Goal: Task Accomplishment & Management: Manage account settings

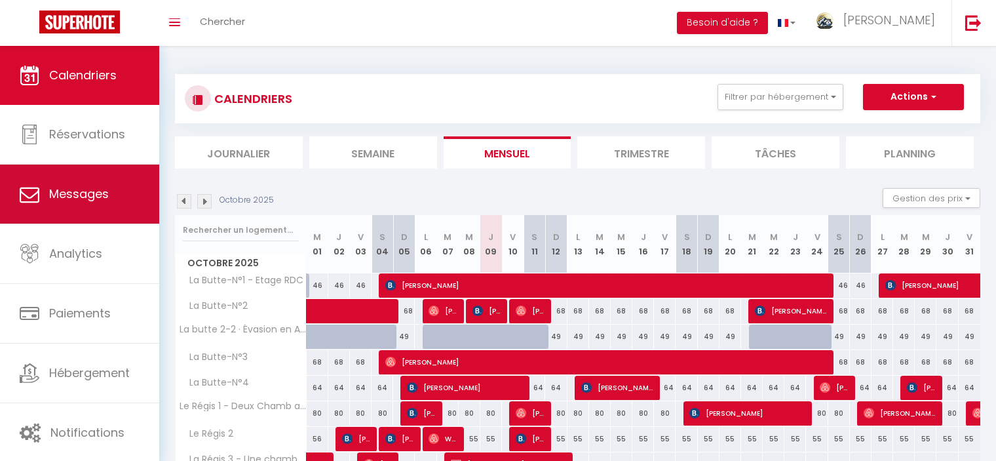
click at [82, 205] on link "Messages" at bounding box center [79, 194] width 159 height 59
select select "message"
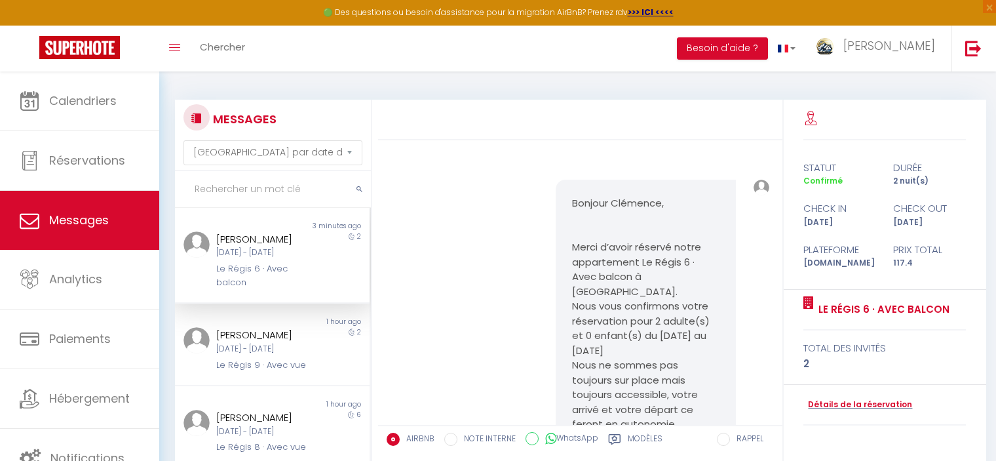
scroll to position [5284, 0]
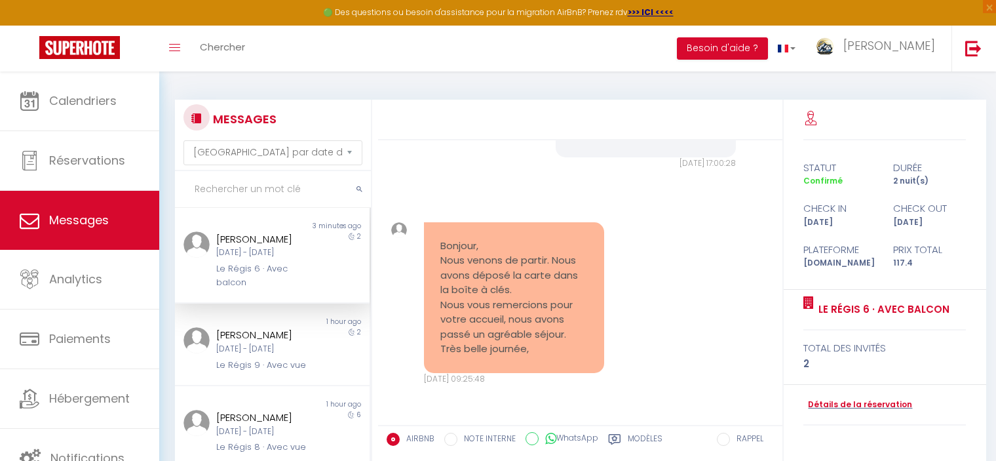
click at [311, 260] on div "[PERSON_NAME] [DATE] - [DATE] Le Régis 6 · Avec balcon" at bounding box center [263, 260] width 113 height 58
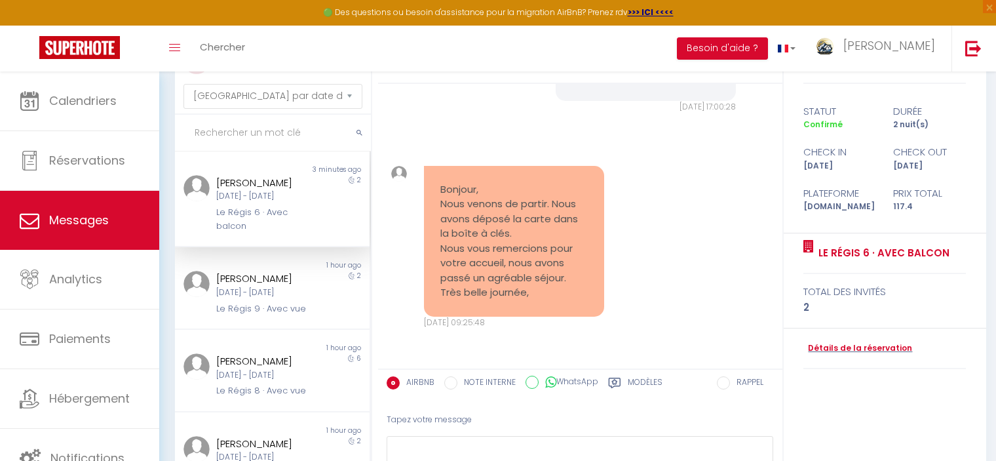
scroll to position [131, 0]
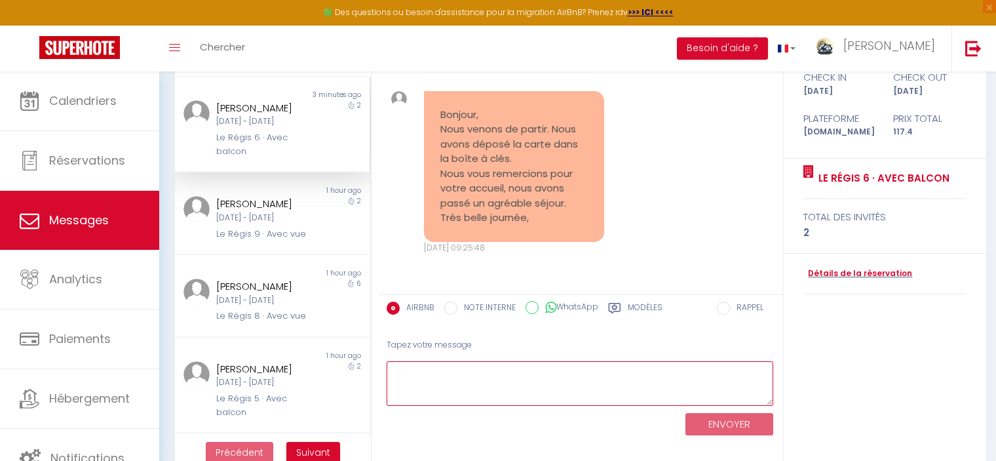
click at [494, 373] on textarea at bounding box center [580, 383] width 387 height 45
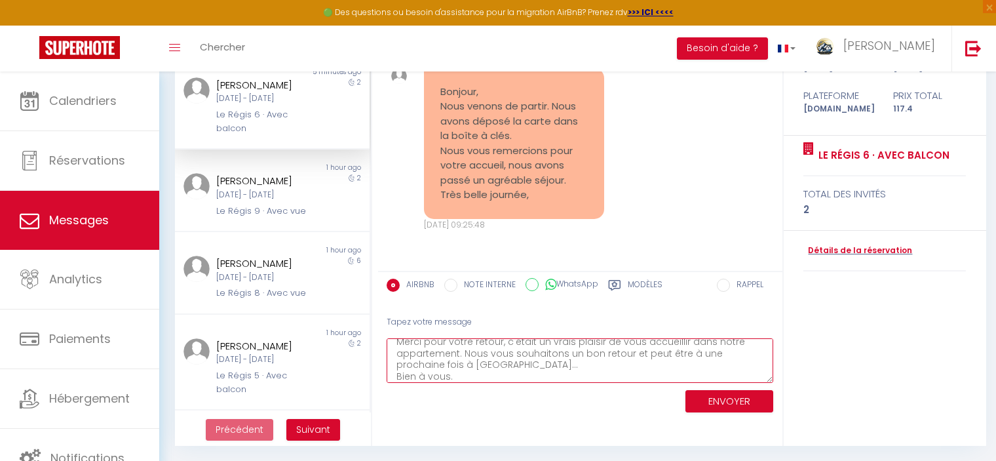
scroll to position [29, 0]
click at [555, 359] on textarea "Bonjour Clémence, Merci pour votre retour, c'était un vrais plaisir de vous acc…" at bounding box center [580, 360] width 387 height 45
type textarea "Bonjour Clémence, Merci pour votre retour, c'était un vrais plaisir de vous acc…"
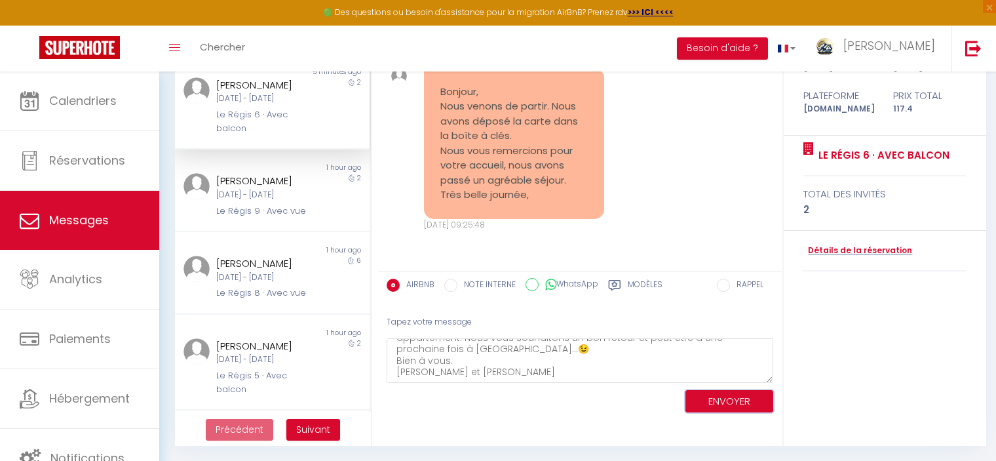
click at [724, 399] on button "ENVOYER" at bounding box center [730, 401] width 88 height 23
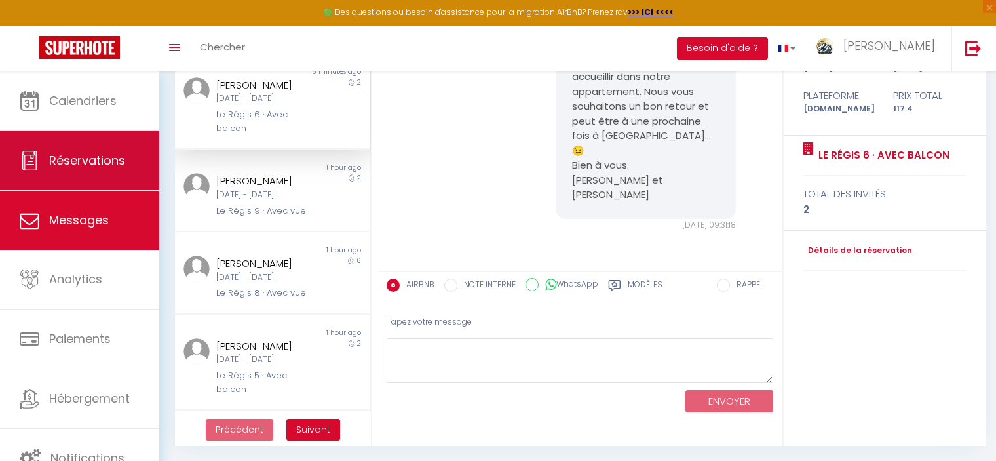
scroll to position [0, 0]
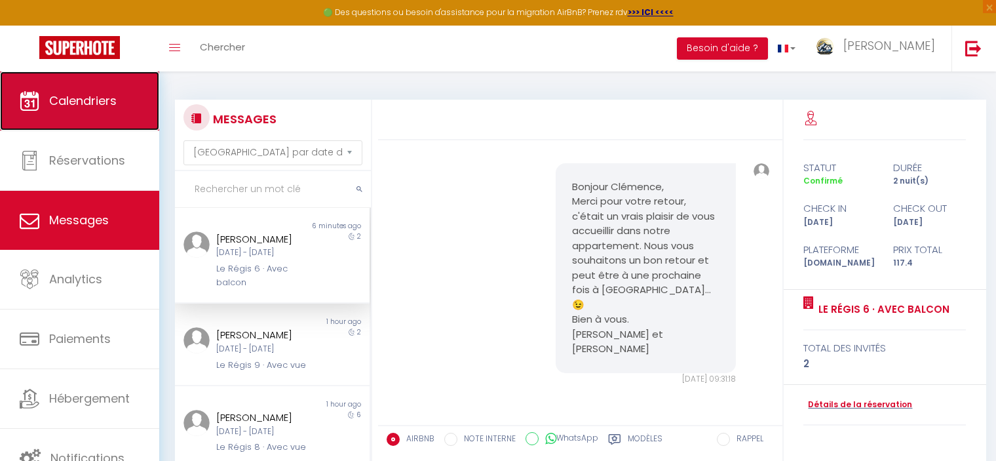
click at [86, 103] on span "Calendriers" at bounding box center [83, 100] width 68 height 16
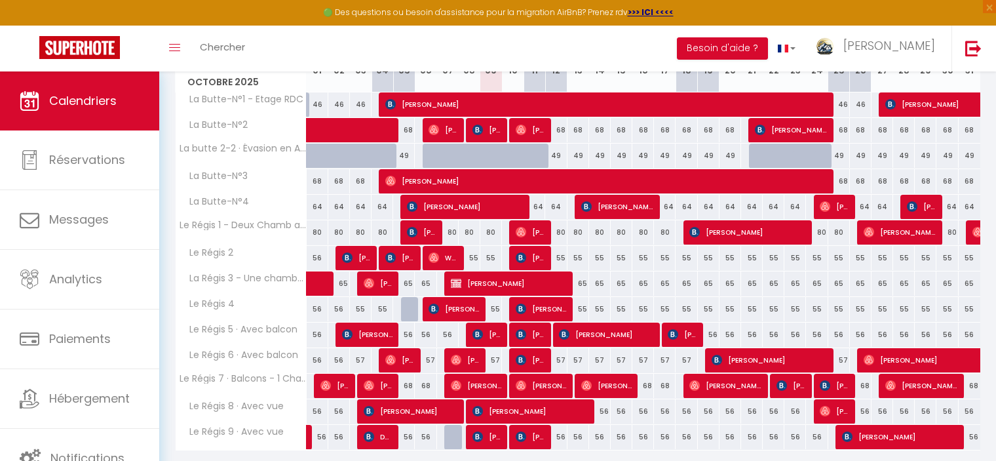
scroll to position [247, 0]
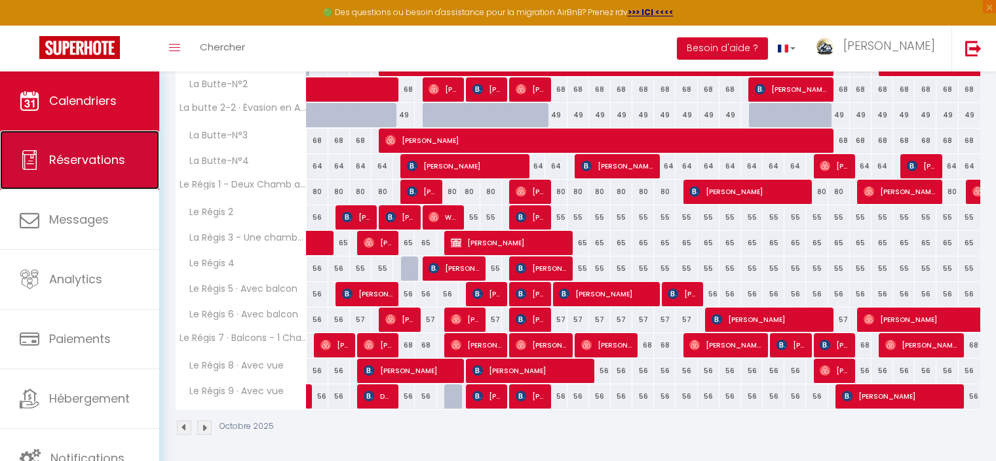
click at [63, 168] on span "Réservations" at bounding box center [87, 159] width 76 height 16
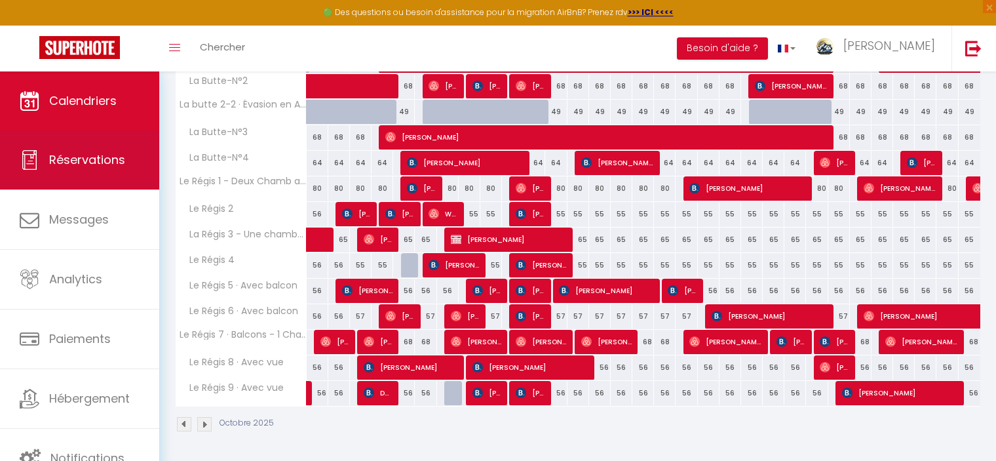
select select "not_cancelled"
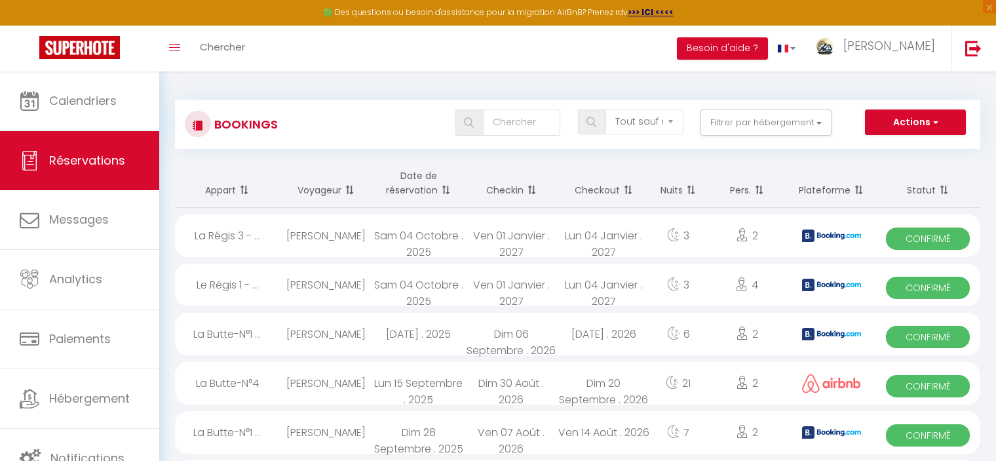
click at [445, 190] on span at bounding box center [444, 190] width 13 height 26
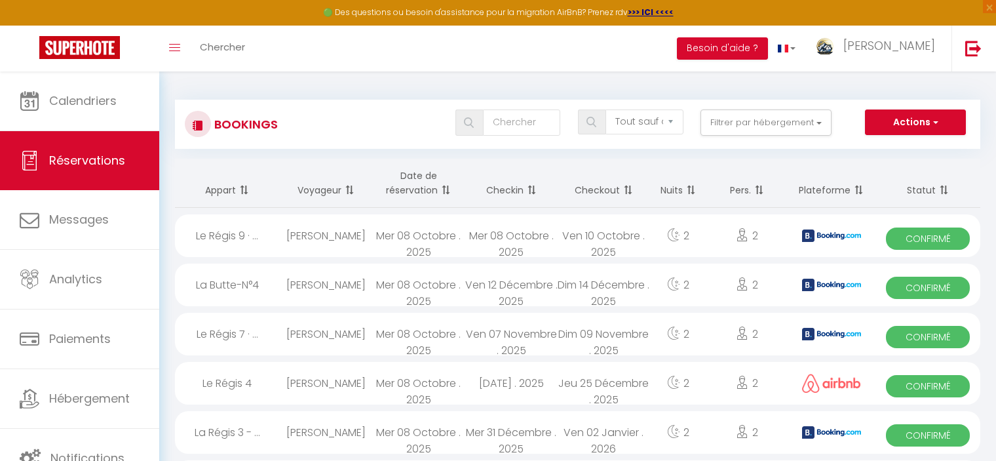
click at [510, 234] on div "Mer 08 Octobre . 2025" at bounding box center [511, 235] width 92 height 43
select select "OK"
select select "KO"
select select "0"
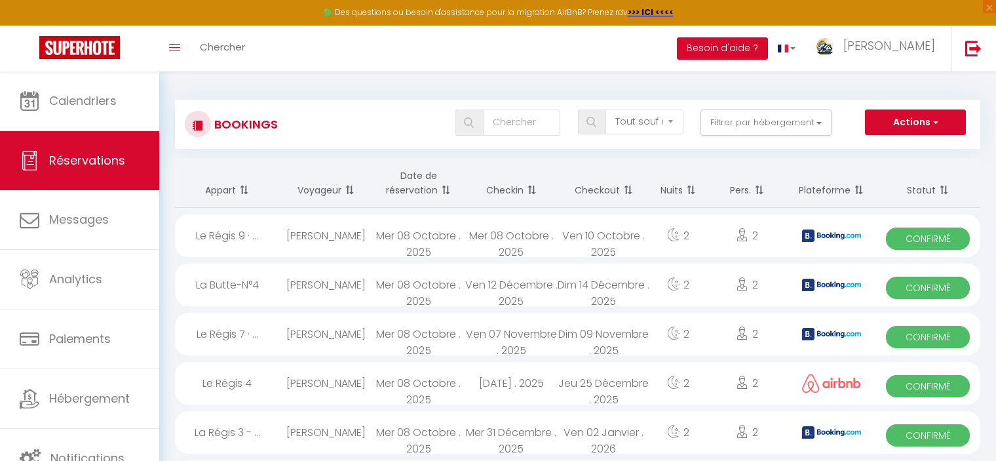
select select "1"
select select
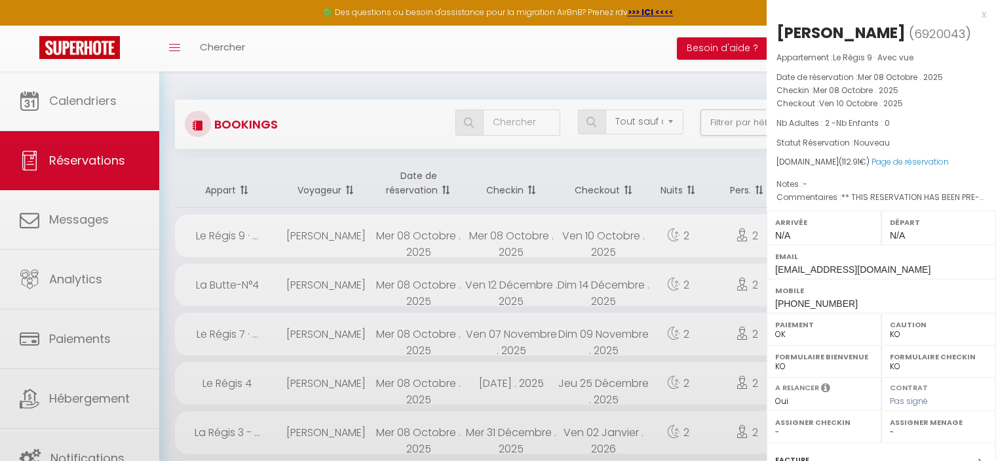
select select "46497"
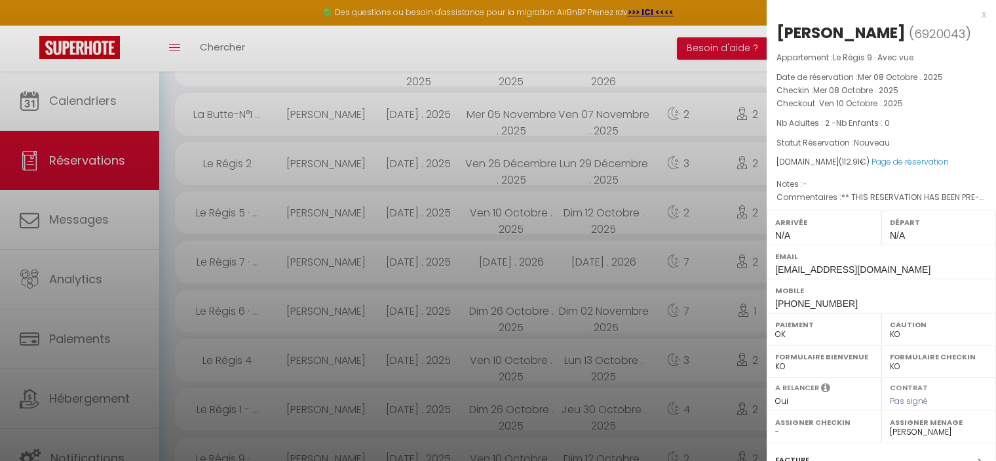
scroll to position [167, 0]
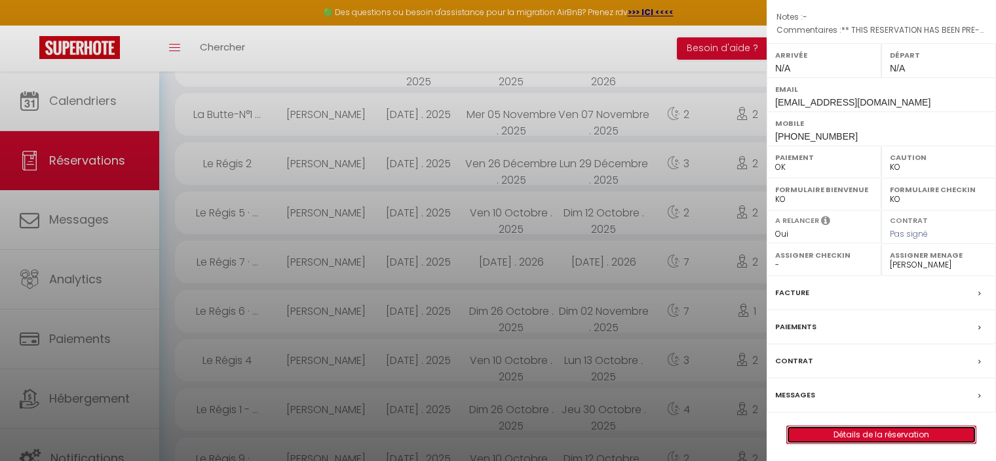
click at [883, 426] on link "Détails de la réservation" at bounding box center [881, 434] width 189 height 17
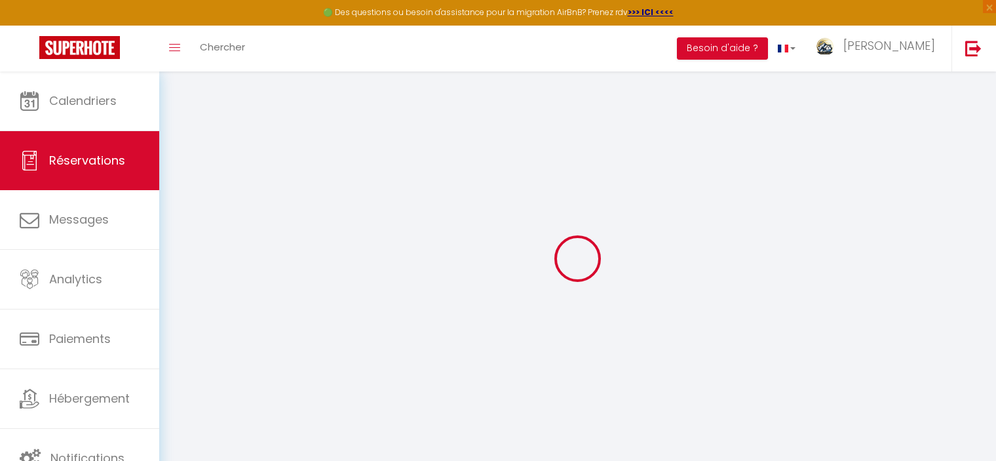
type input "Guilaine"
type input "Harnist"
type input "[EMAIL_ADDRESS][DOMAIN_NAME]"
type input "[PHONE_NUMBER]"
type input "68440"
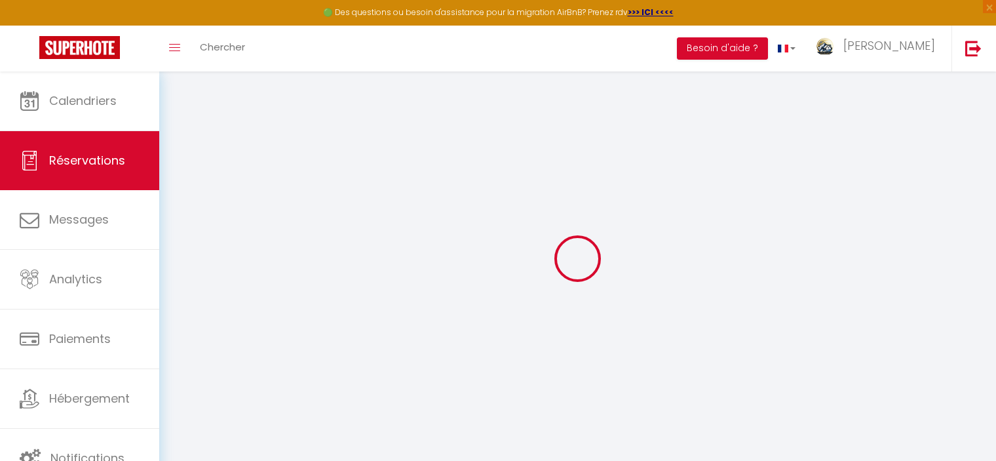
type input "[STREET_ADDRESS]"
type input "Steinbrunn-[GEOGRAPHIC_DATA]"
select select "FR"
type input "18.36"
type input "1.58"
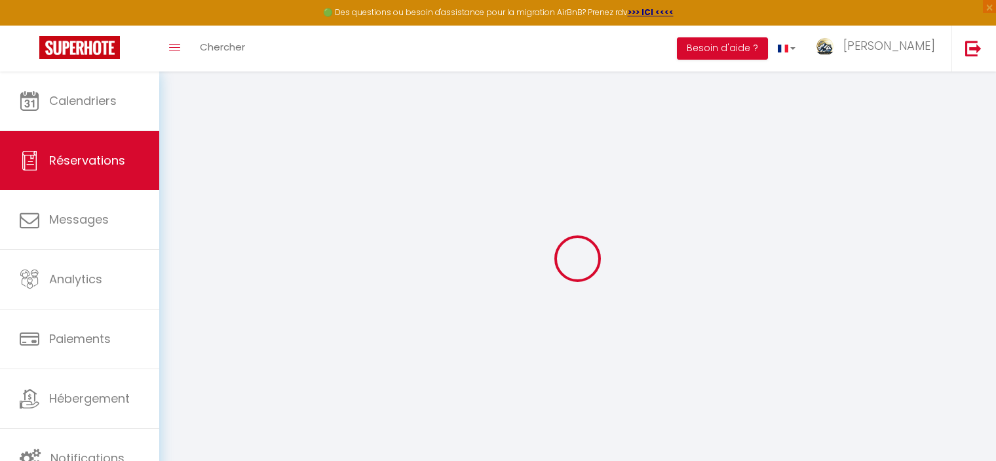
select select "70060"
select select "1"
select select
type input "2"
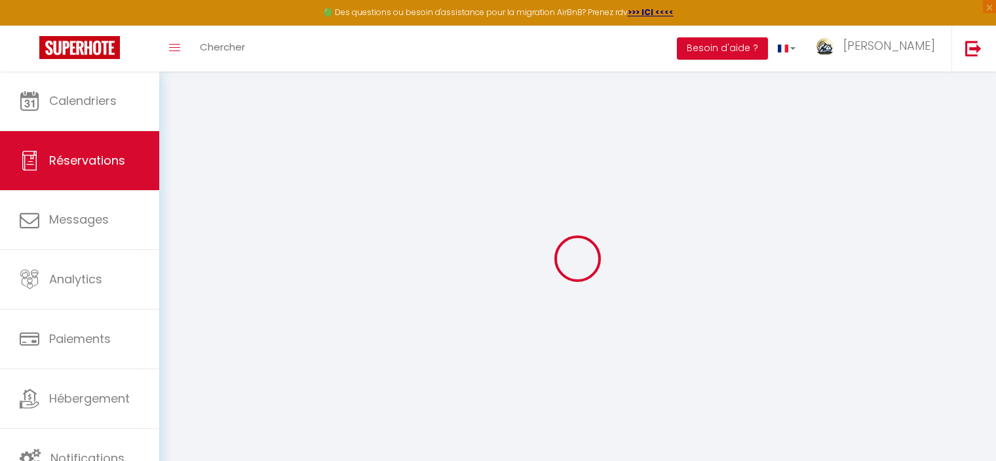
select select "12"
select select
type input "108"
checkbox input "false"
type input "0"
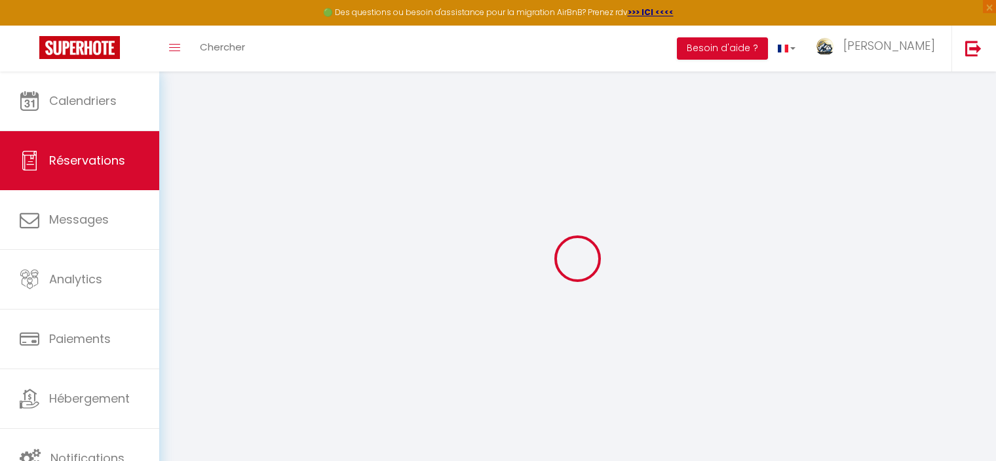
select select "2"
type input "0"
select select
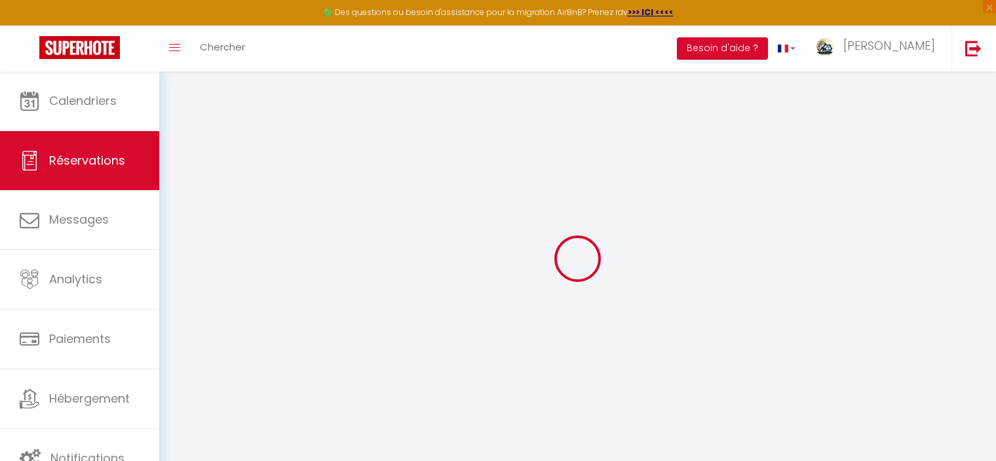
select select
select select "14"
checkbox input "false"
select select
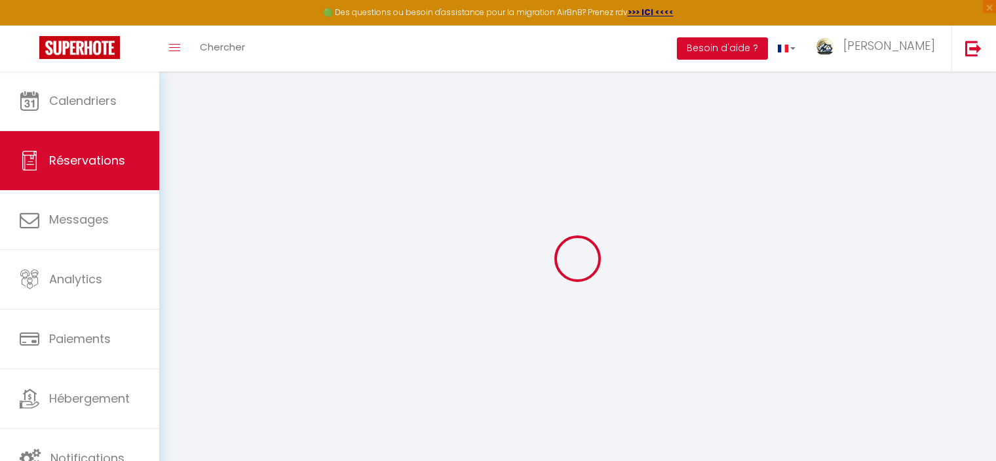
checkbox input "false"
select select
checkbox input "false"
select select
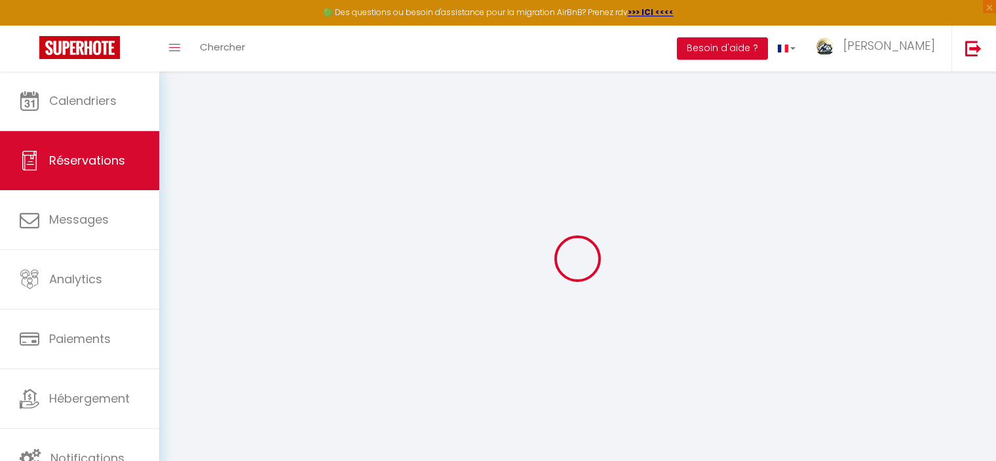
select select
checkbox input "false"
type textarea "** THIS RESERVATION HAS BEEN PRE-PAID ** BOOKING NOTE : Payment charge is EUR 1…"
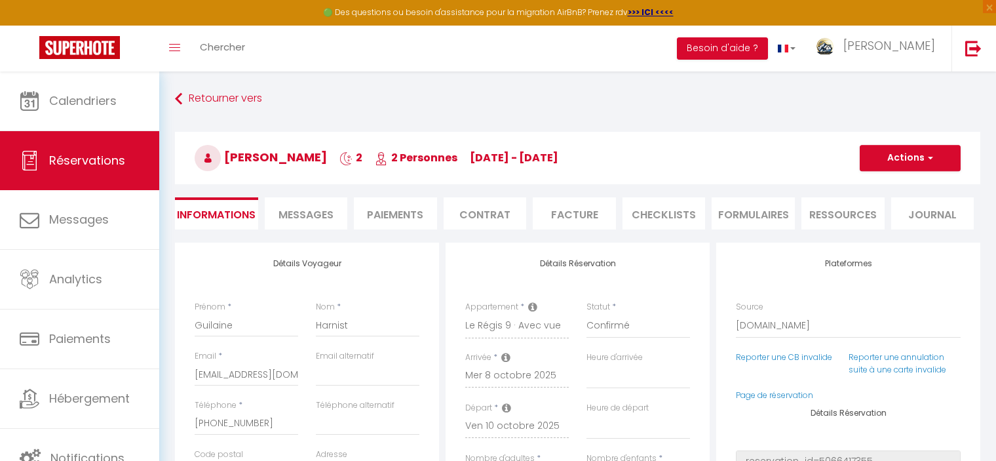
type input "4.91"
select select
checkbox input "false"
select select
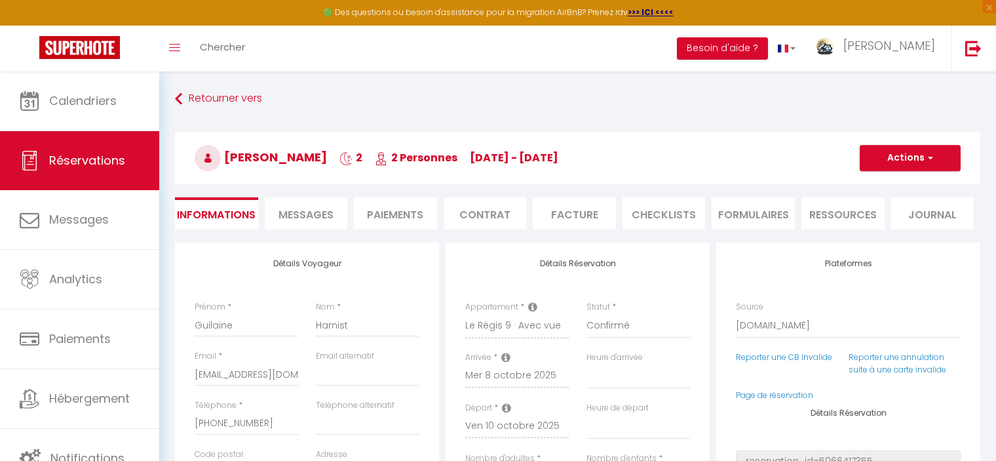
select select
click at [322, 216] on span "Messages" at bounding box center [306, 214] width 55 height 15
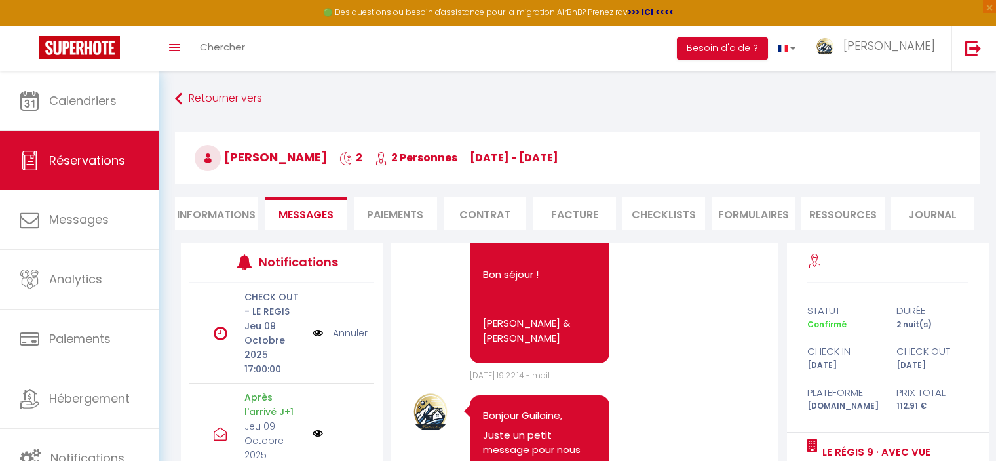
click at [212, 207] on li "Informations" at bounding box center [216, 213] width 83 height 32
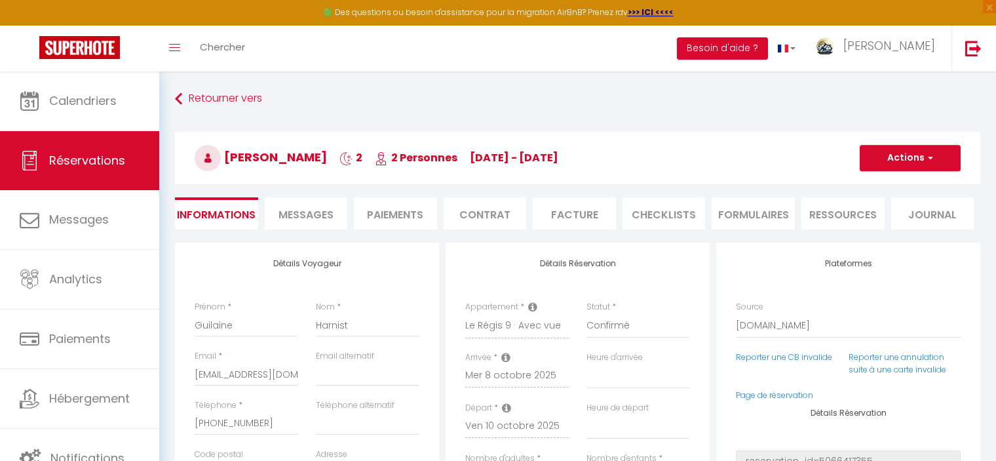
select select
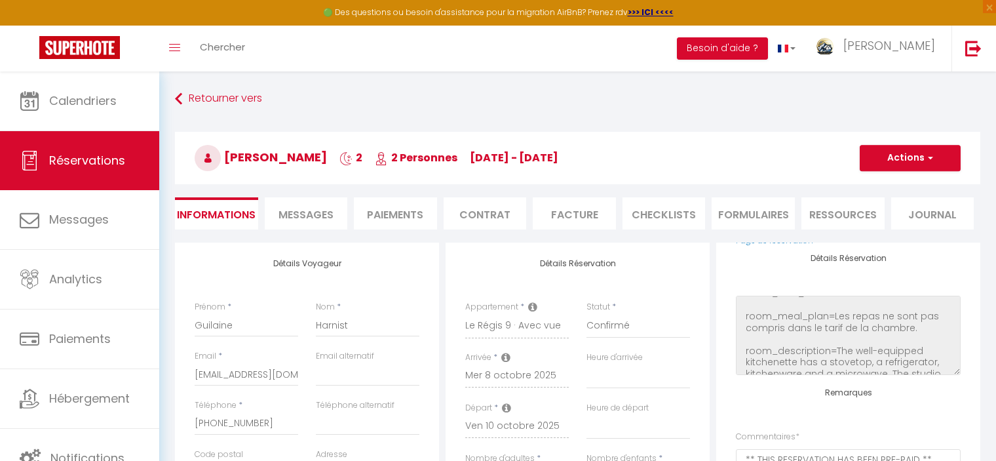
select select
checkbox input "false"
select select
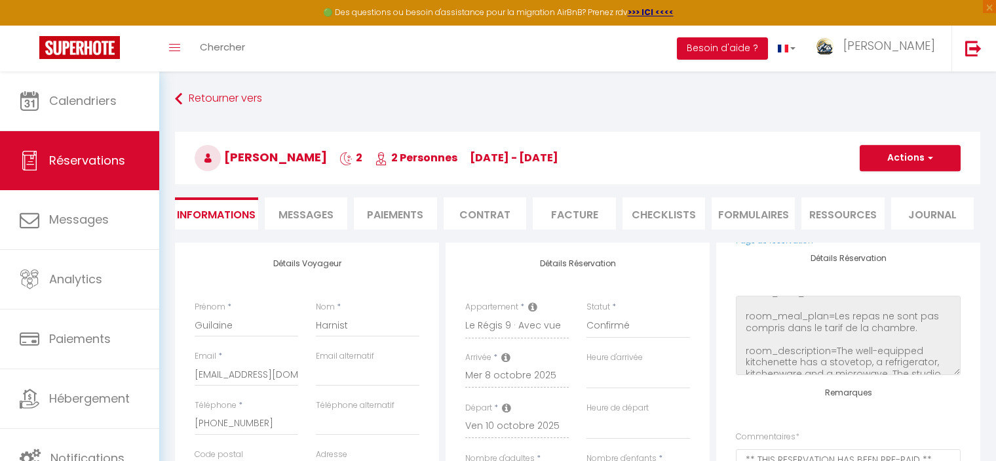
checkbox input "false"
select select
checkbox input "false"
select select
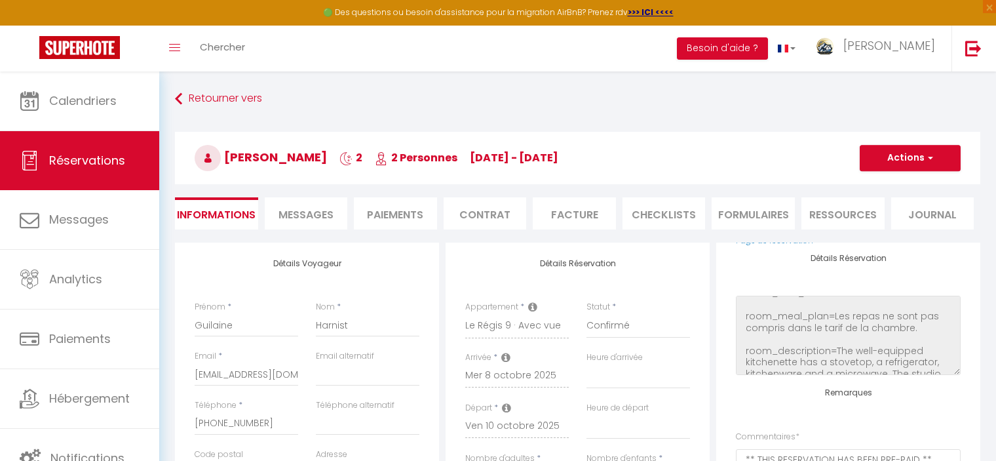
select select
checkbox input "false"
select select
checkbox input "false"
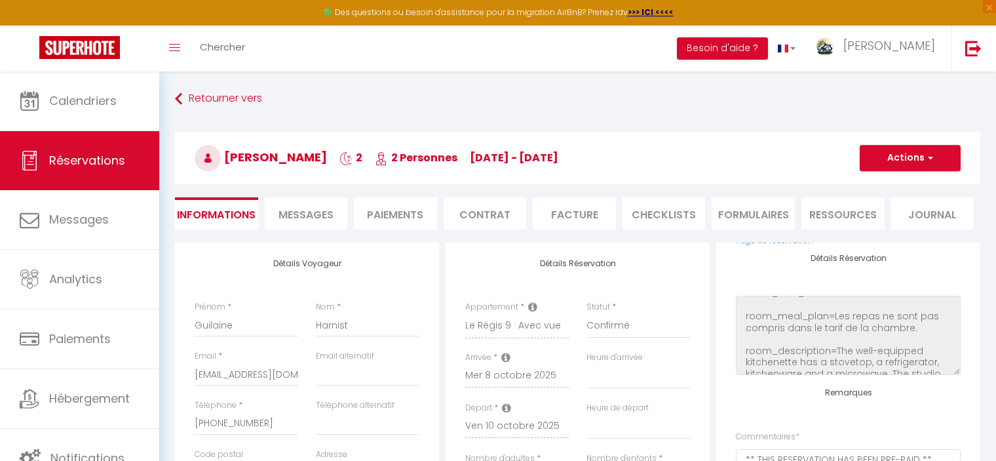
select select
checkbox input "false"
select select
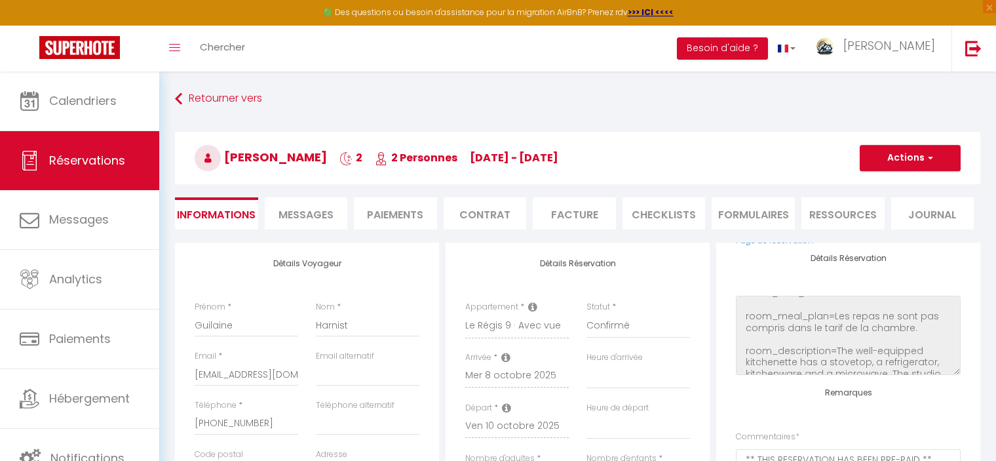
checkbox input "false"
select select
checkbox input "false"
select select
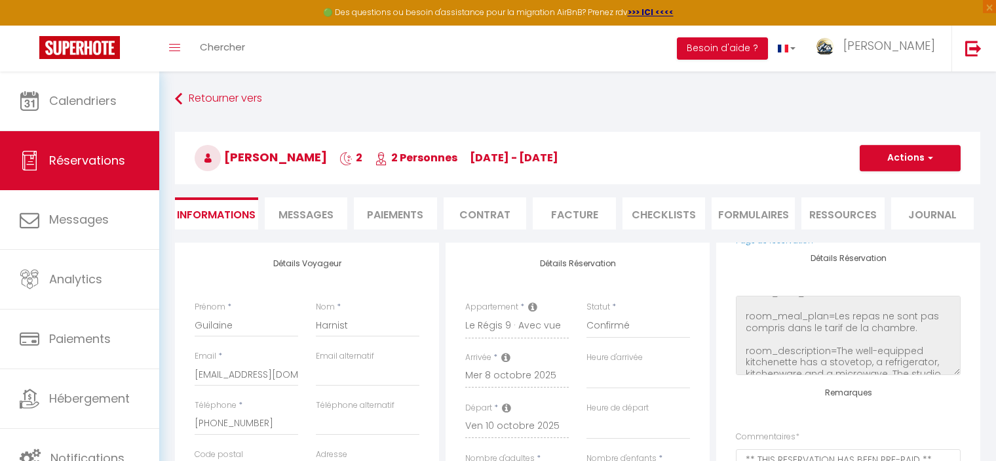
select select
checkbox input "false"
select select
checkbox input "false"
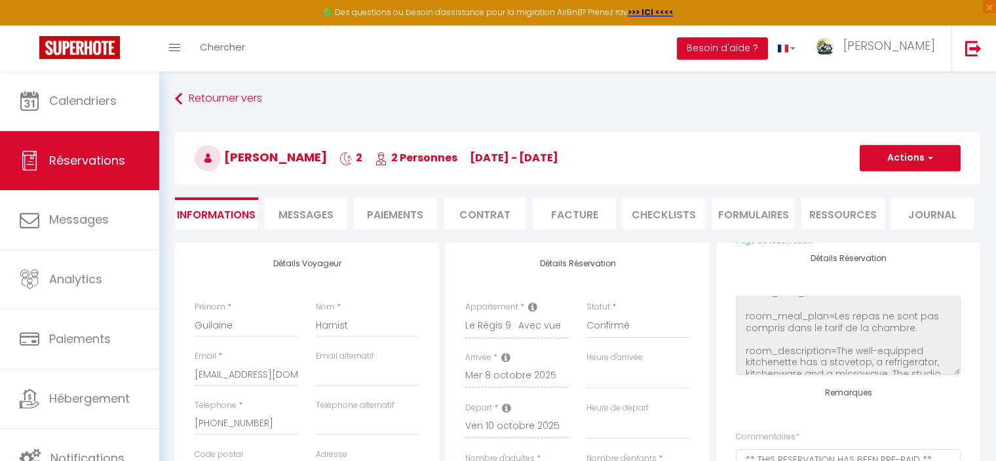
select select
checkbox input "false"
select select
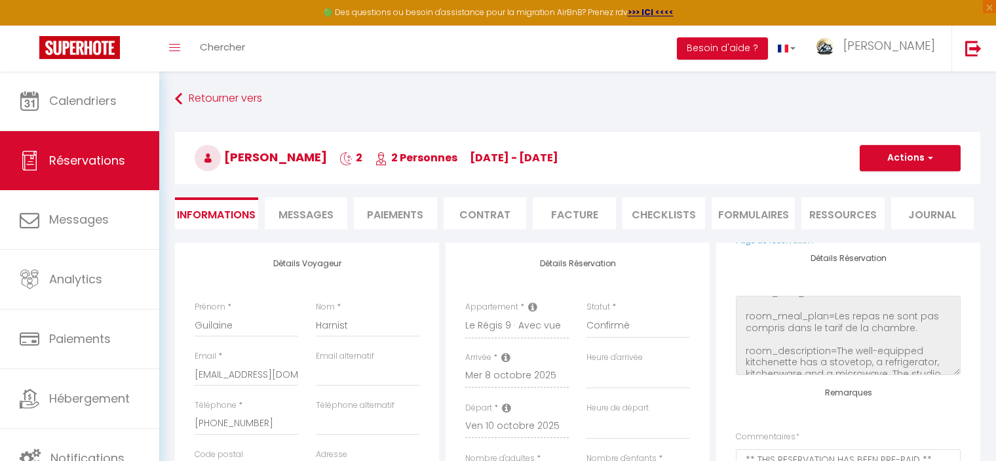
checkbox input "false"
select select
checkbox input "false"
select select
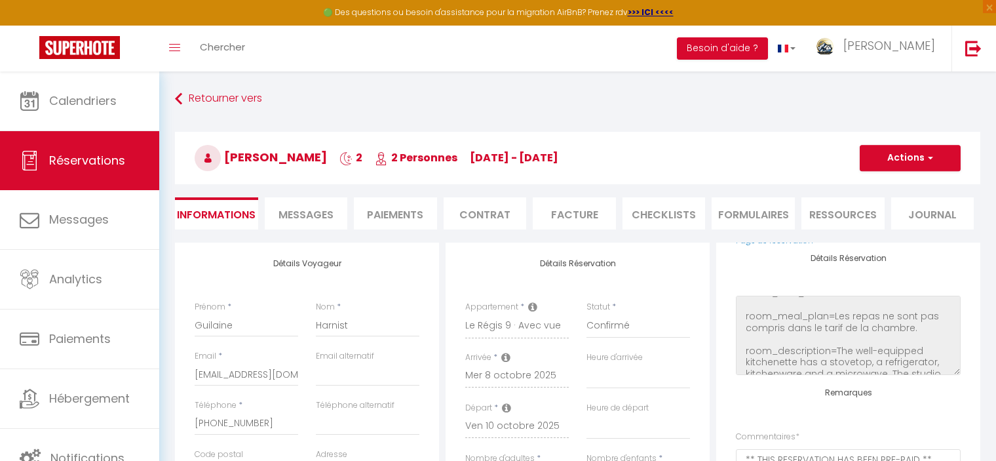
select select
checkbox input "false"
select select
checkbox input "false"
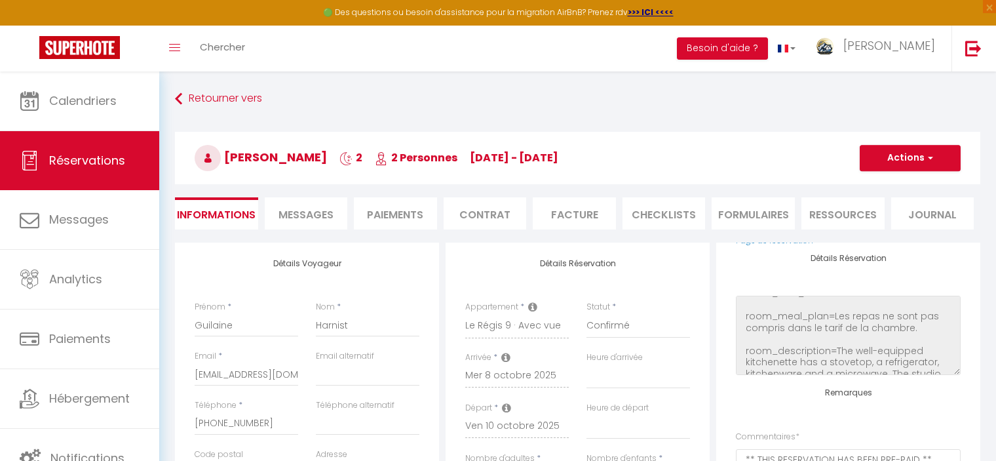
select select
checkbox input "false"
select select
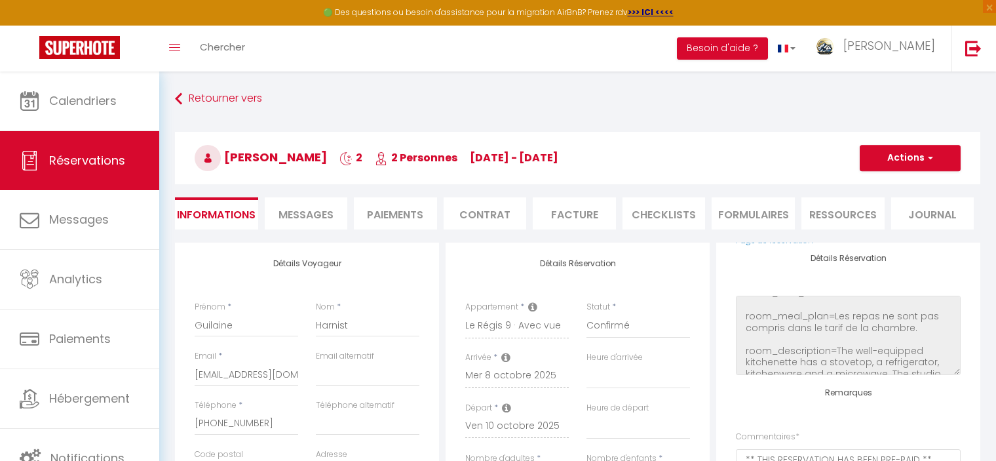
checkbox input "false"
select select
checkbox input "false"
select select
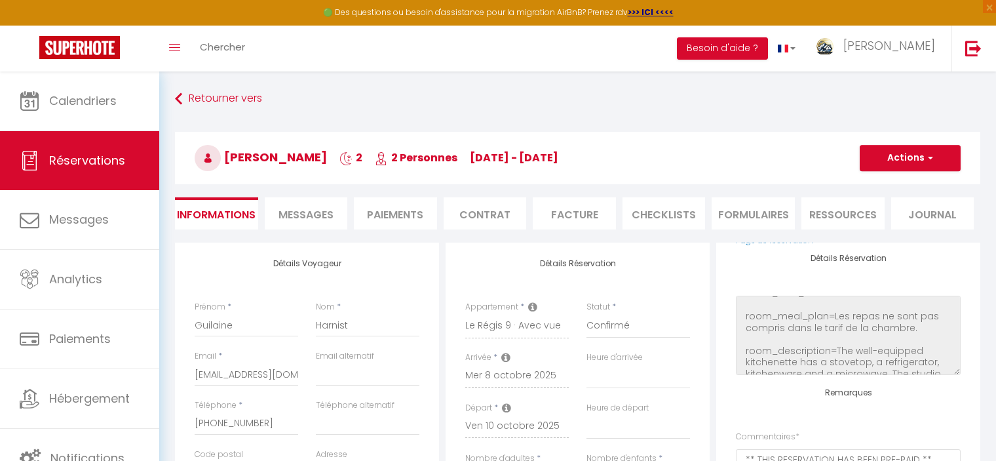
select select
checkbox input "false"
select select
checkbox input "false"
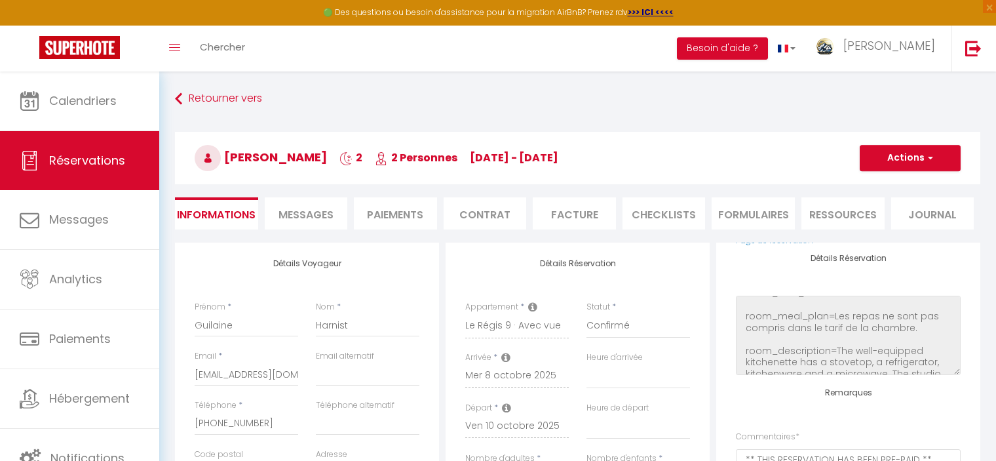
select select
checkbox input "false"
select select
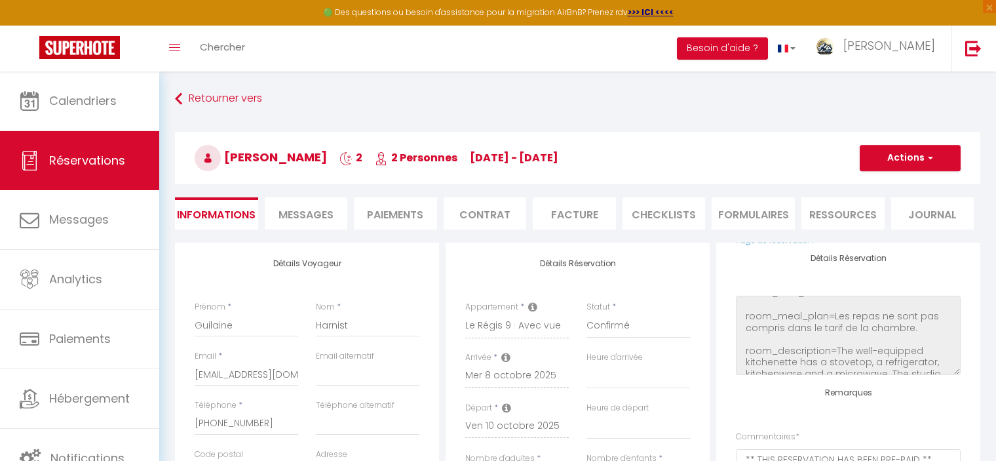
checkbox input "false"
select select
checkbox input "false"
select select
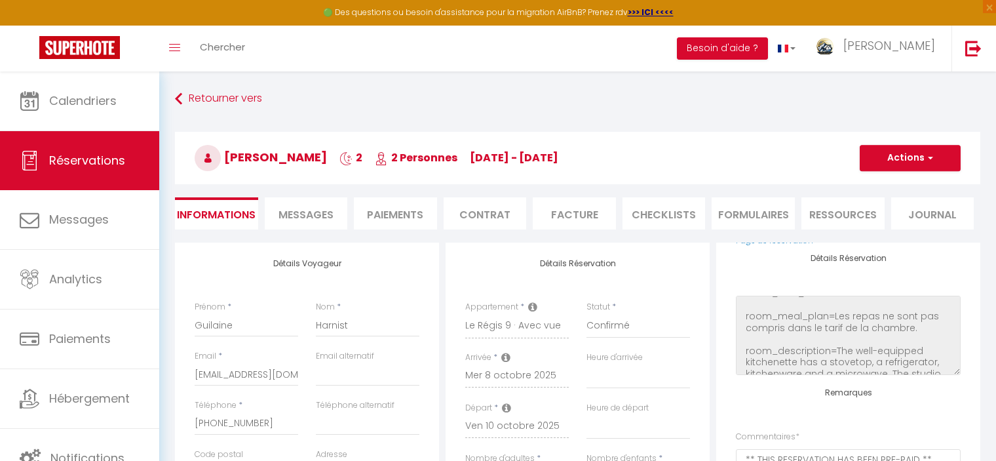
select select
checkbox input "false"
select select
checkbox input "false"
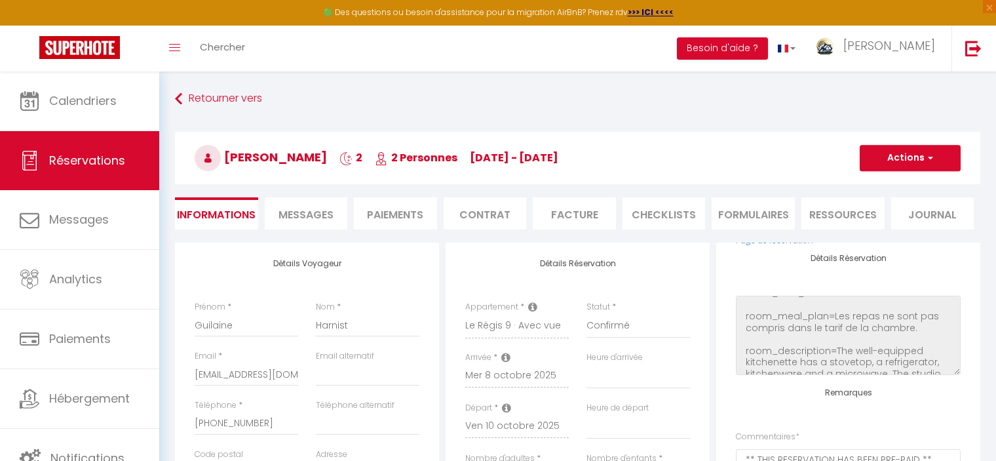
select select
checkbox input "false"
select select
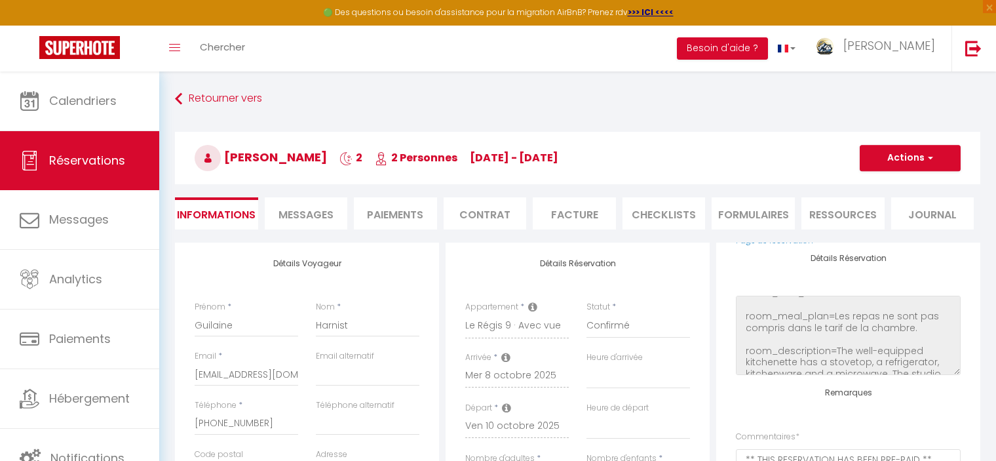
checkbox input "false"
select select
checkbox input "false"
select select
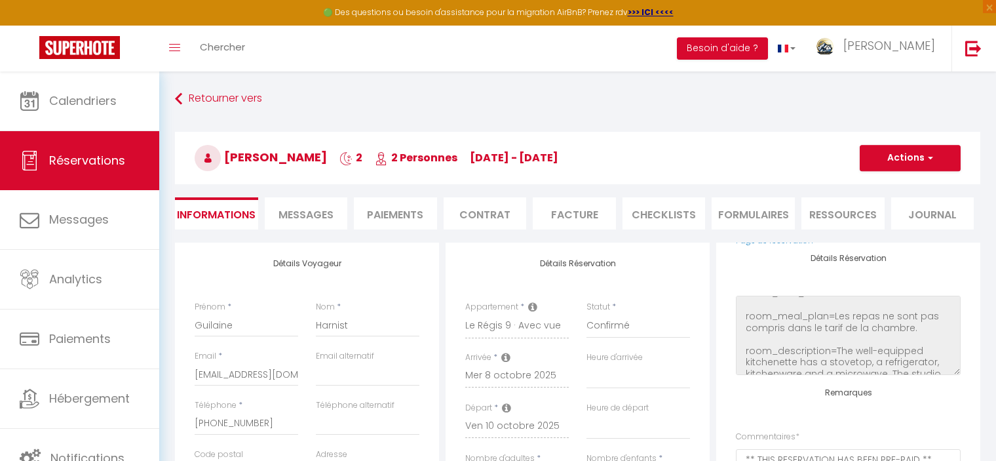
select select
checkbox input "false"
select select
checkbox input "false"
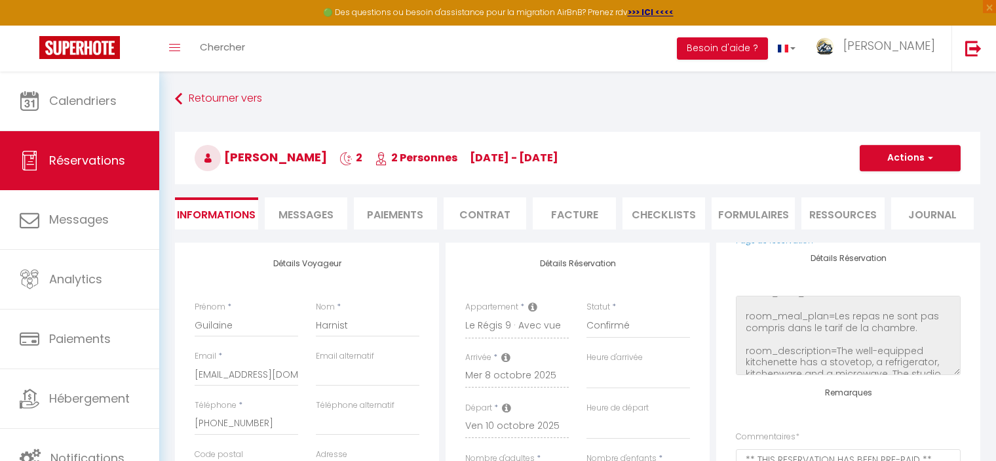
select select
checkbox input "false"
select select
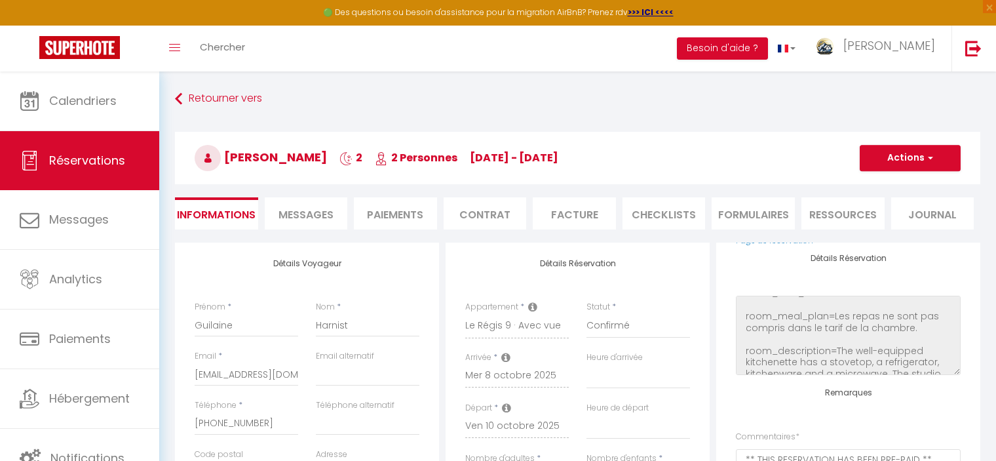
checkbox input "false"
select select
checkbox input "false"
select select
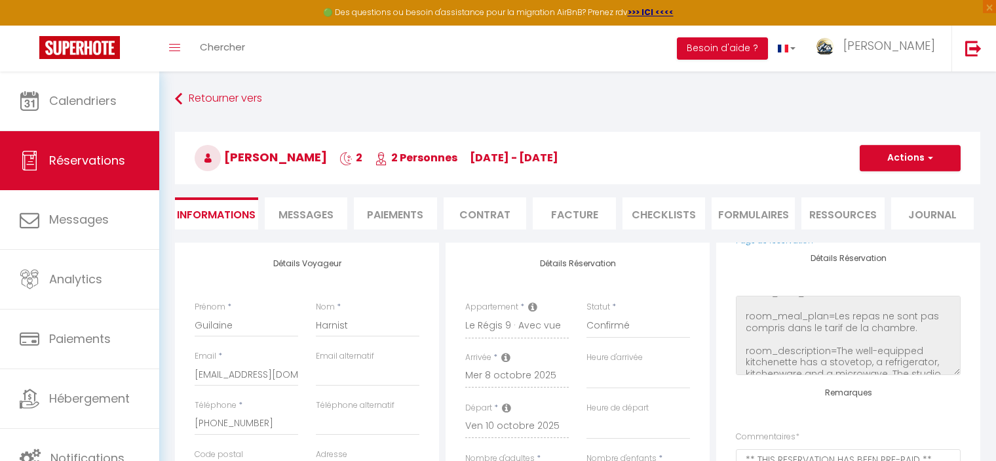
select select
checkbox input "false"
select select
checkbox input "false"
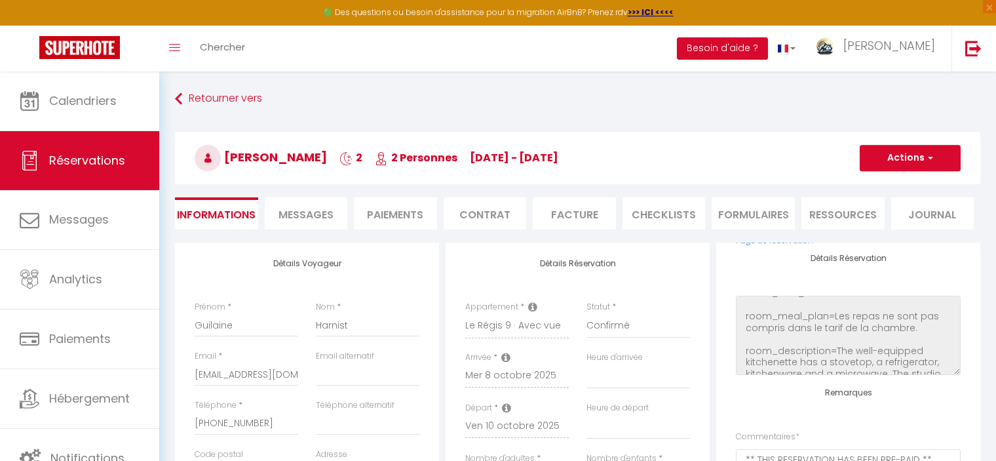
select select
checkbox input "false"
select select
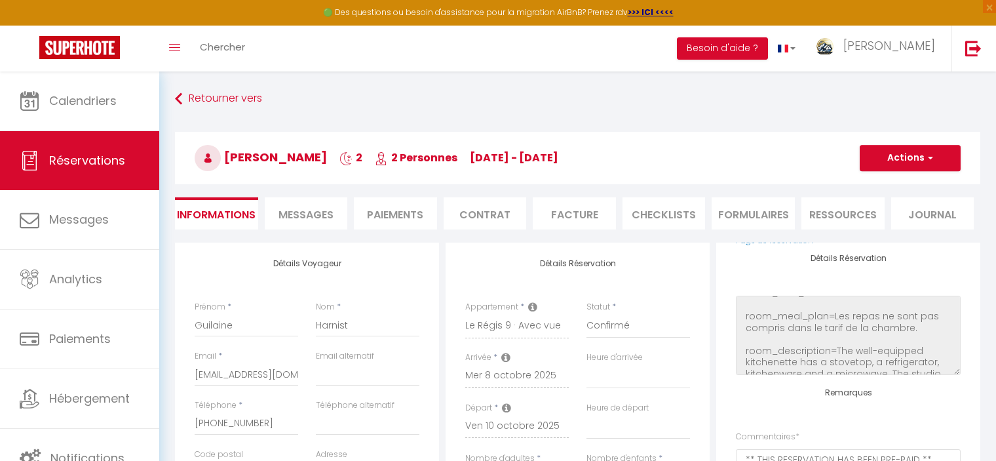
checkbox input "false"
select select
checkbox input "false"
select select
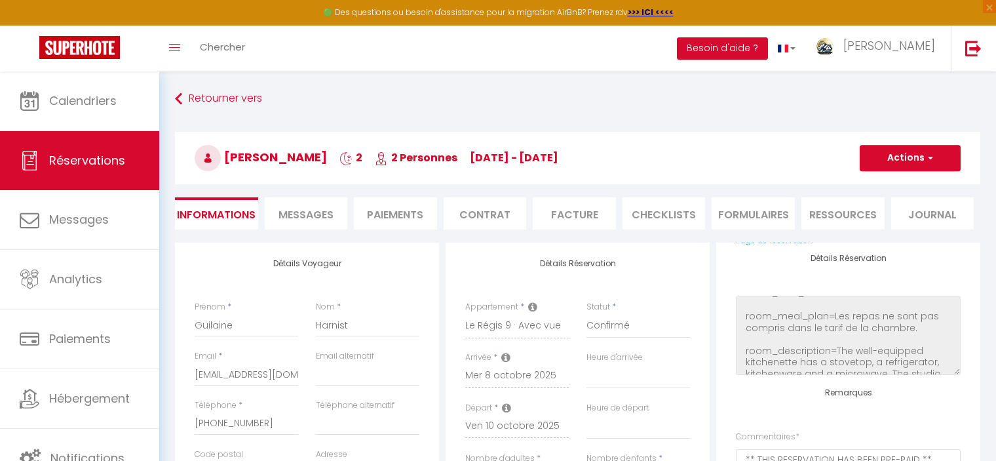
select select
checkbox input "false"
select select
checkbox input "false"
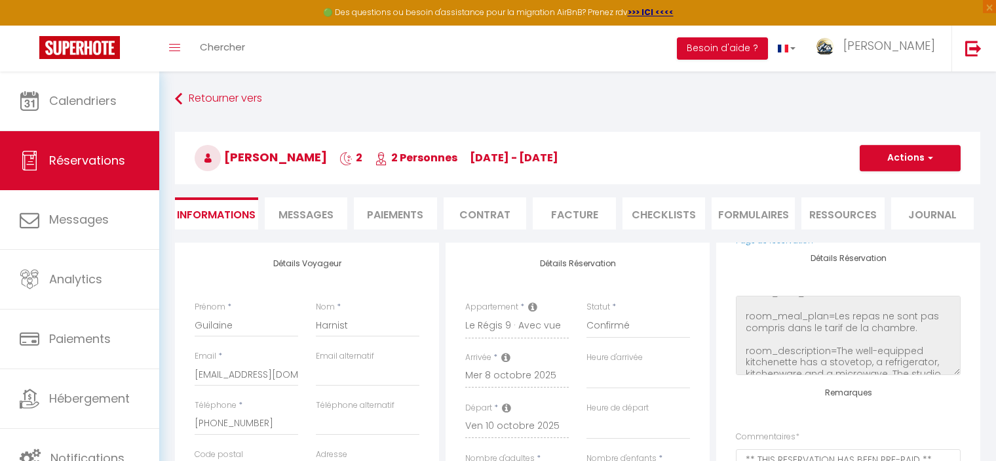
select select
checkbox input "false"
select select
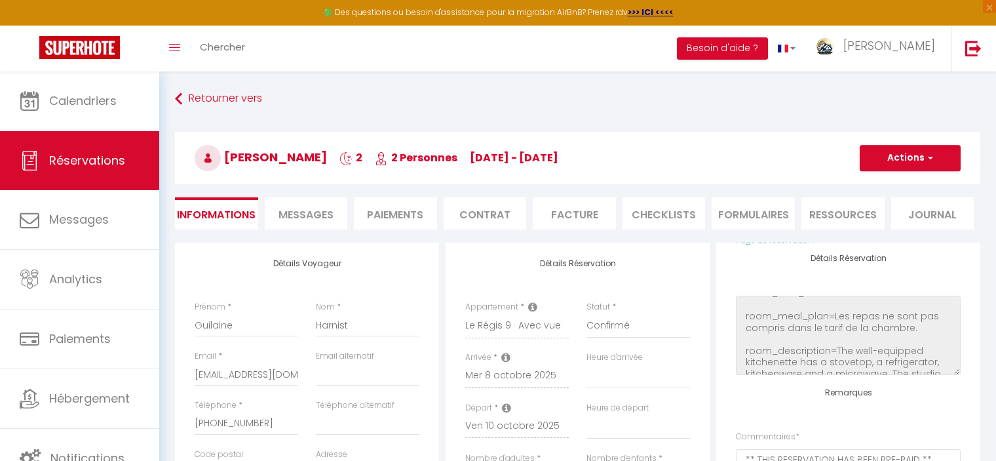
checkbox input "false"
select select
checkbox input "false"
select select
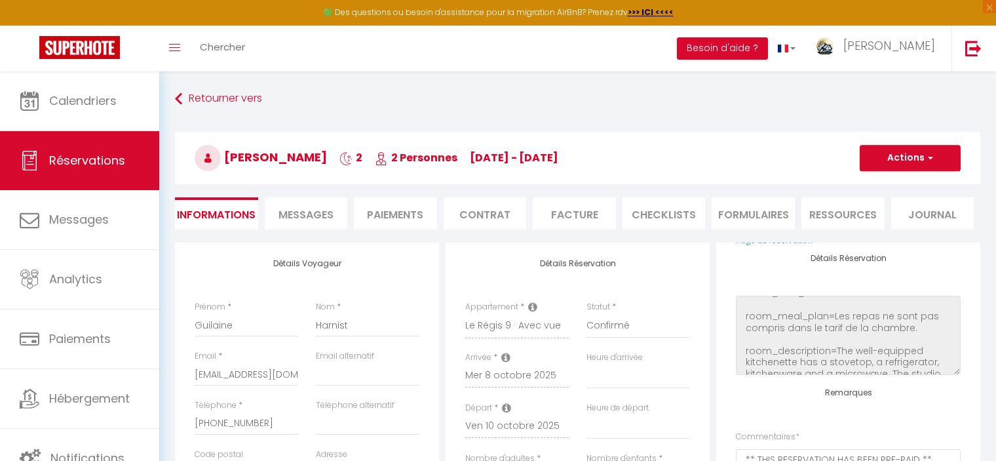
select select
checkbox input "false"
select select
checkbox input "false"
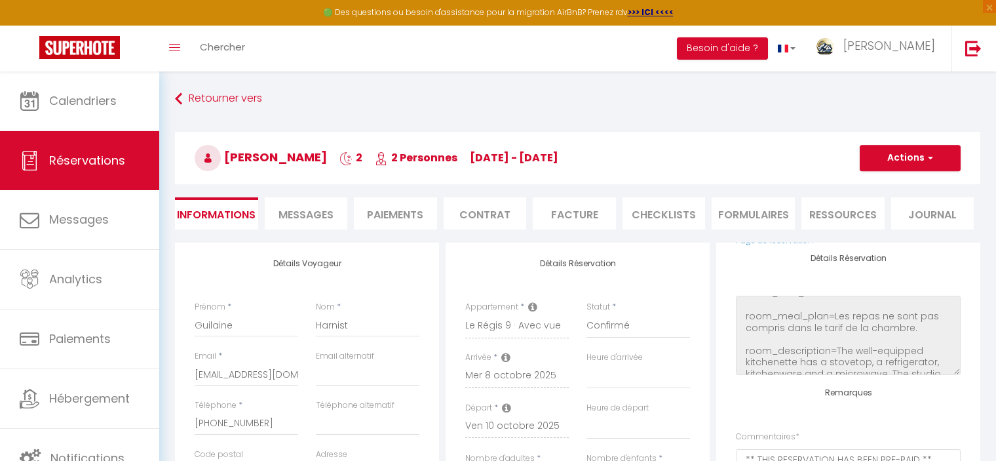
select select
checkbox input "false"
select select
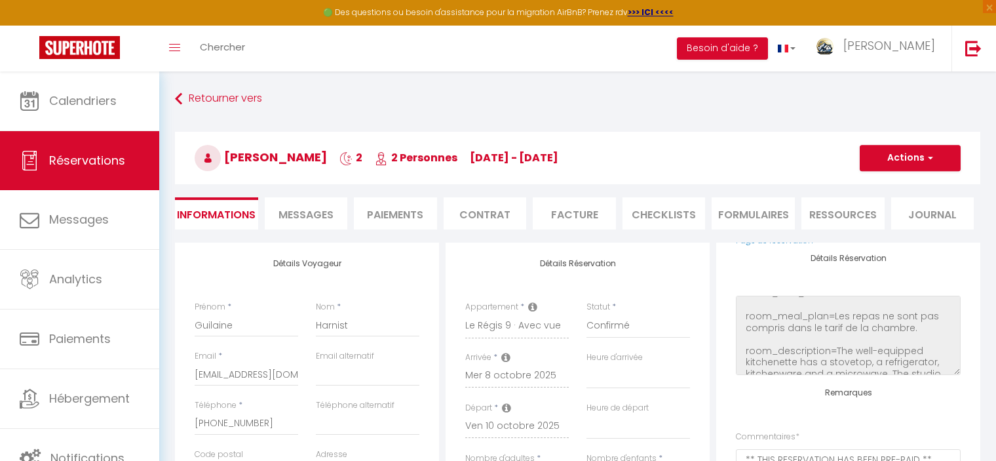
checkbox input "false"
select select
